Goal: Transaction & Acquisition: Purchase product/service

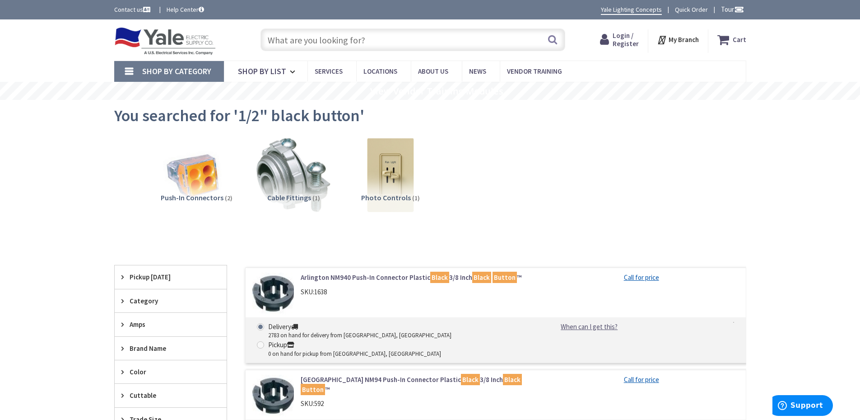
click at [725, 41] on icon at bounding box center [725, 40] width 15 height 16
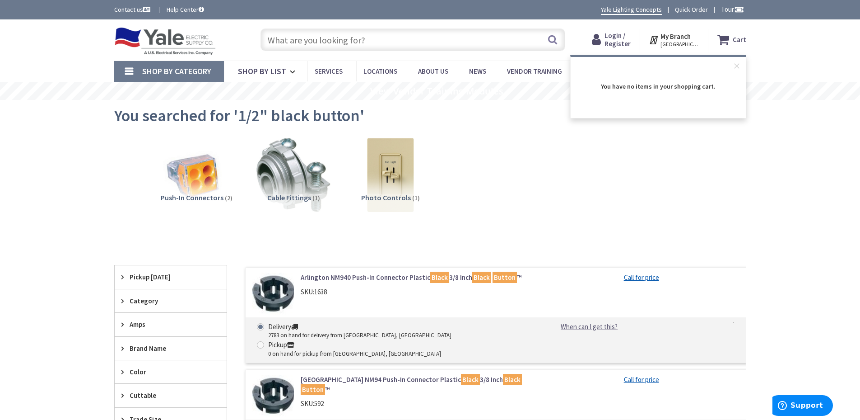
click at [617, 40] on span "Login / Register" at bounding box center [618, 39] width 26 height 17
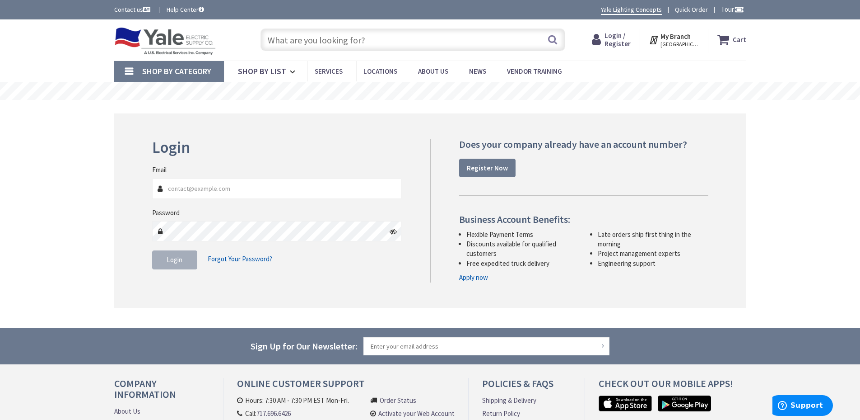
type input "[EMAIL_ADDRESS][DOMAIN_NAME]"
click at [177, 259] on span "Login" at bounding box center [175, 259] width 16 height 9
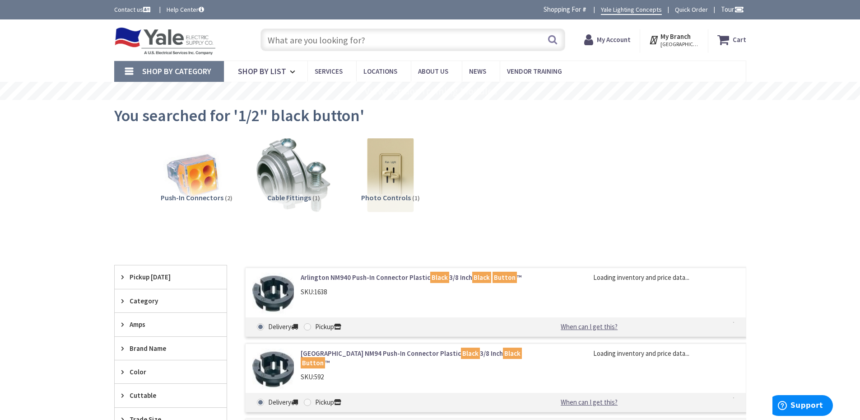
type input "d"
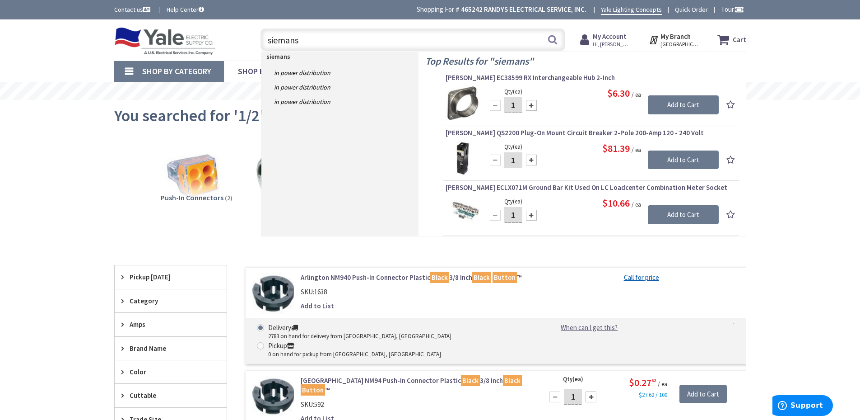
drag, startPoint x: 324, startPoint y: 47, endPoint x: 255, endPoint y: 45, distance: 69.1
click at [255, 45] on div "siemans siemans Search" at bounding box center [410, 39] width 323 height 29
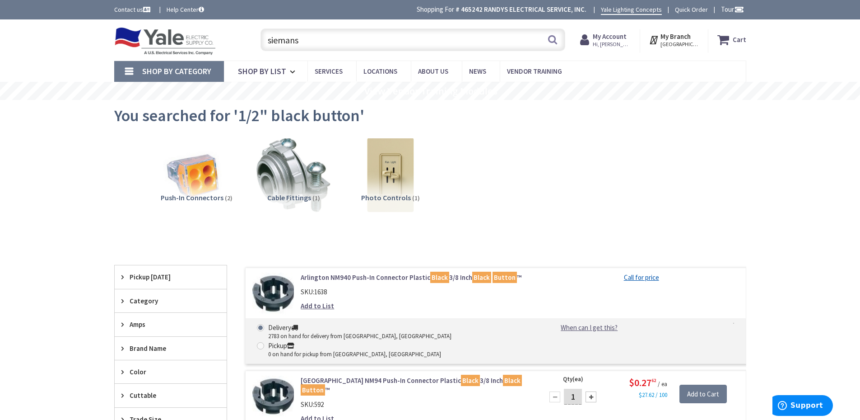
type input "siemans"
